Goal: Task Accomplishment & Management: Use online tool/utility

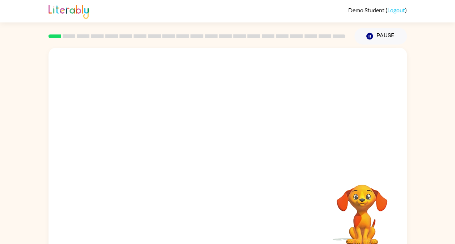
click at [48, 36] on rect at bounding box center [54, 36] width 13 height 4
click at [367, 34] on icon "button" at bounding box center [369, 36] width 7 height 7
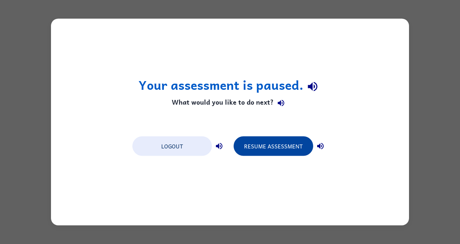
click at [264, 143] on button "Resume Assessment" at bounding box center [274, 146] width 80 height 20
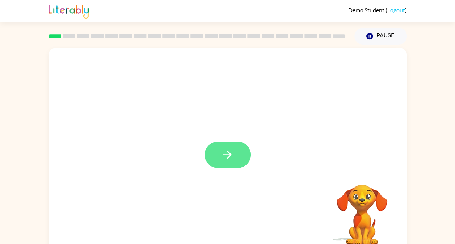
click at [221, 155] on icon "button" at bounding box center [227, 154] width 13 height 13
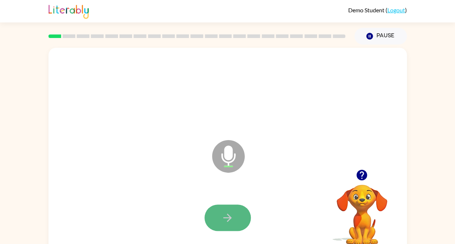
click at [234, 222] on button "button" at bounding box center [227, 217] width 46 height 26
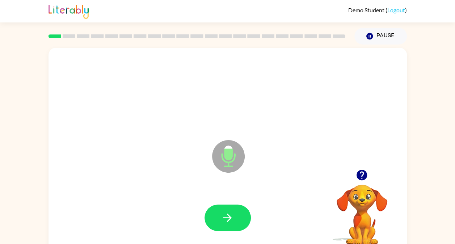
click at [234, 222] on button "button" at bounding box center [227, 217] width 46 height 26
click at [240, 213] on button "button" at bounding box center [227, 217] width 46 height 26
click at [308, 196] on div at bounding box center [228, 217] width 344 height 59
click at [230, 214] on icon "button" at bounding box center [227, 217] width 13 height 13
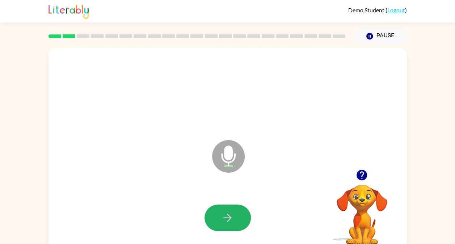
click at [230, 214] on icon "button" at bounding box center [227, 217] width 13 height 13
click at [233, 216] on icon "button" at bounding box center [227, 217] width 13 height 13
click at [233, 214] on icon "button" at bounding box center [227, 217] width 13 height 13
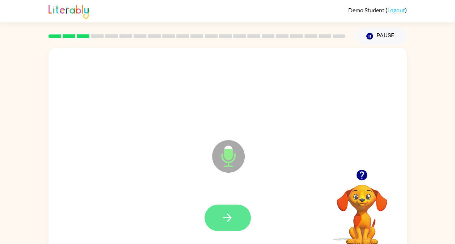
click at [229, 217] on icon "button" at bounding box center [227, 217] width 8 height 8
click at [227, 216] on icon "button" at bounding box center [227, 217] width 13 height 13
click at [234, 223] on button "button" at bounding box center [227, 217] width 46 height 26
click at [230, 220] on icon "button" at bounding box center [227, 217] width 13 height 13
click at [226, 218] on icon "button" at bounding box center [227, 217] width 8 height 8
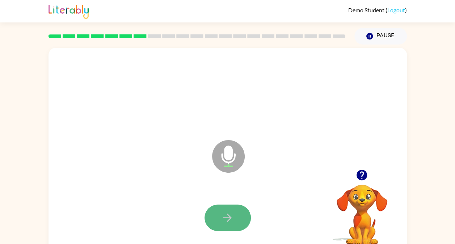
click at [237, 219] on button "button" at bounding box center [227, 217] width 46 height 26
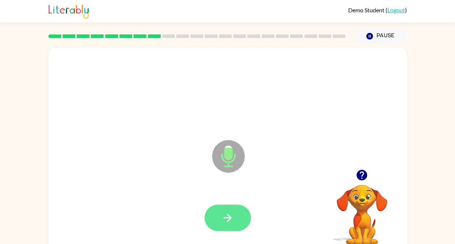
click at [237, 219] on button "button" at bounding box center [227, 217] width 46 height 26
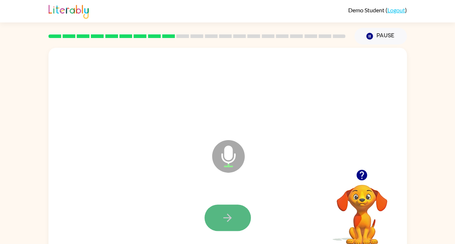
click at [225, 215] on icon "button" at bounding box center [227, 217] width 13 height 13
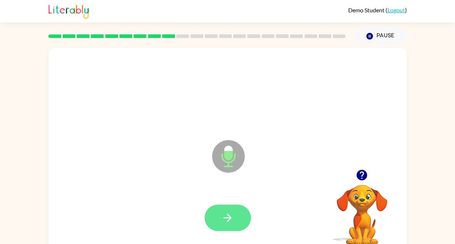
click at [230, 218] on icon "button" at bounding box center [227, 217] width 8 height 8
click at [229, 215] on icon "button" at bounding box center [227, 217] width 8 height 8
drag, startPoint x: 282, startPoint y: 228, endPoint x: 268, endPoint y: 223, distance: 14.2
click at [268, 223] on div at bounding box center [228, 217] width 344 height 59
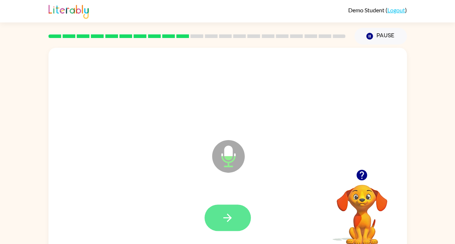
click at [230, 218] on icon "button" at bounding box center [227, 217] width 8 height 8
click at [224, 211] on icon "button" at bounding box center [227, 217] width 13 height 13
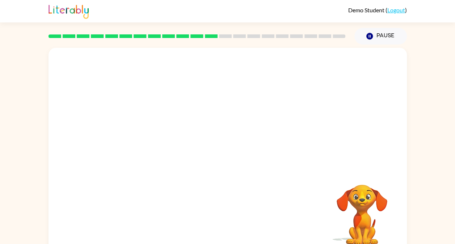
click at [245, 213] on div at bounding box center [228, 217] width 344 height 59
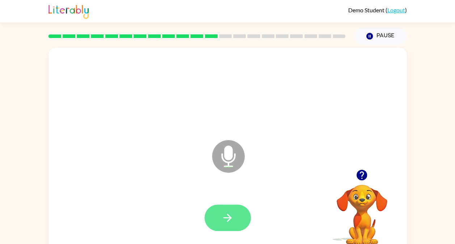
click at [223, 208] on button "button" at bounding box center [227, 217] width 46 height 26
click at [233, 213] on icon "button" at bounding box center [227, 217] width 13 height 13
click at [219, 218] on button "button" at bounding box center [227, 217] width 46 height 26
click at [238, 220] on button "button" at bounding box center [227, 217] width 46 height 26
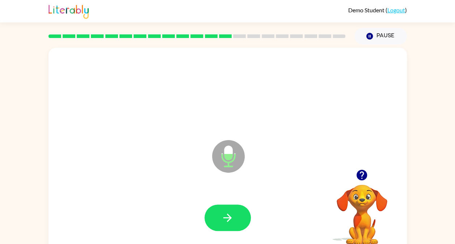
click at [231, 222] on icon "button" at bounding box center [227, 217] width 13 height 13
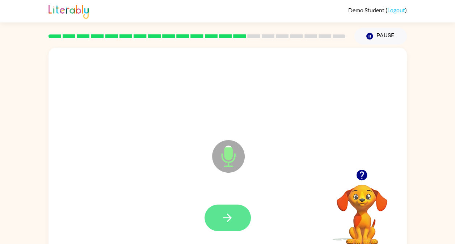
click at [217, 211] on button "button" at bounding box center [227, 217] width 46 height 26
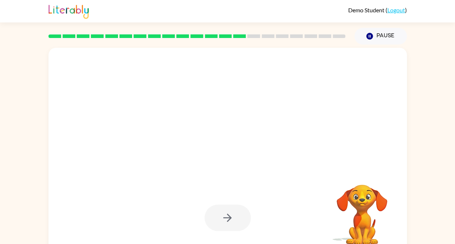
click at [234, 215] on div at bounding box center [227, 217] width 46 height 26
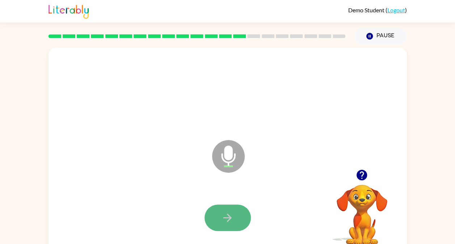
click at [234, 214] on button "button" at bounding box center [227, 217] width 46 height 26
click at [227, 217] on icon "button" at bounding box center [227, 217] width 13 height 13
click at [229, 225] on button "button" at bounding box center [227, 217] width 46 height 26
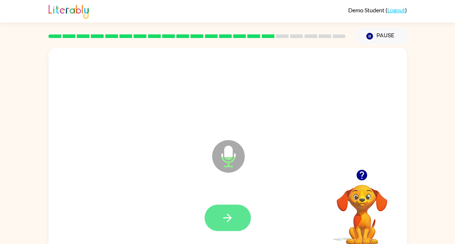
click at [229, 214] on icon "button" at bounding box center [227, 217] width 13 height 13
click at [227, 217] on icon "button" at bounding box center [227, 217] width 8 height 8
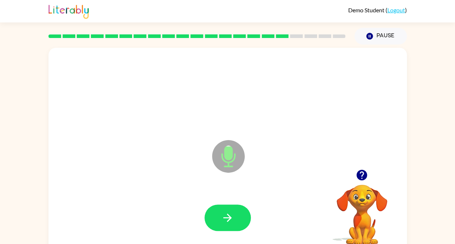
click at [227, 217] on icon "button" at bounding box center [227, 217] width 8 height 8
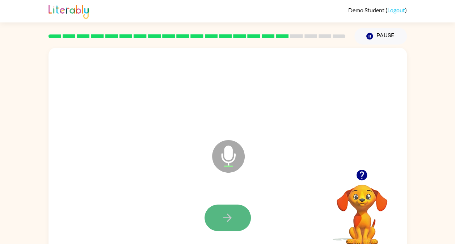
click at [236, 209] on button "button" at bounding box center [227, 217] width 46 height 26
click at [233, 215] on icon "button" at bounding box center [227, 217] width 13 height 13
click at [232, 213] on icon "button" at bounding box center [227, 217] width 13 height 13
click at [228, 215] on icon "button" at bounding box center [227, 217] width 8 height 8
click at [231, 215] on icon "button" at bounding box center [227, 217] width 13 height 13
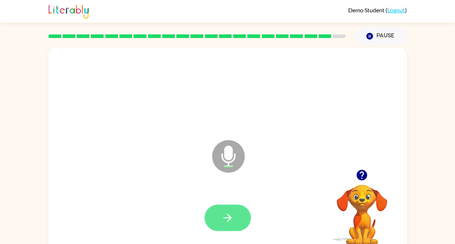
click at [231, 212] on icon "button" at bounding box center [227, 217] width 13 height 13
click at [233, 219] on icon "button" at bounding box center [227, 217] width 13 height 13
